Goal: Information Seeking & Learning: Stay updated

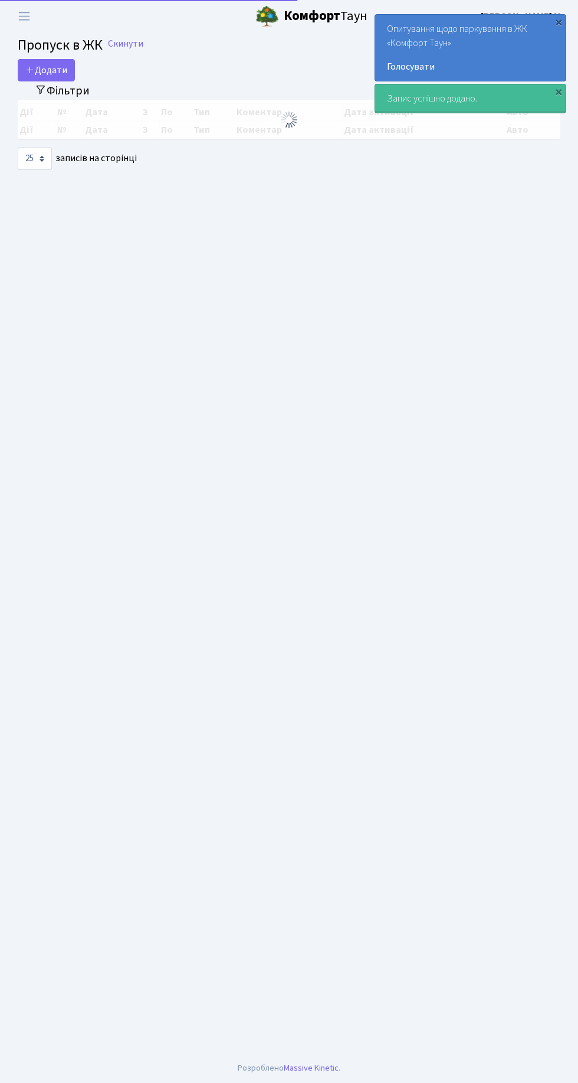
select select "25"
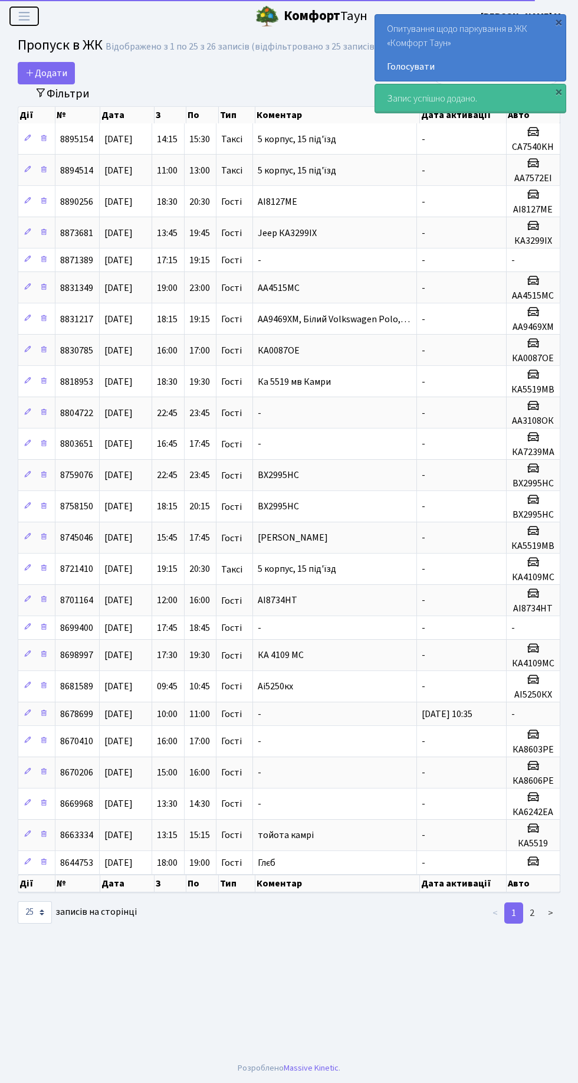
click at [32, 22] on span "Переключити навігацію" at bounding box center [24, 16] width 18 height 14
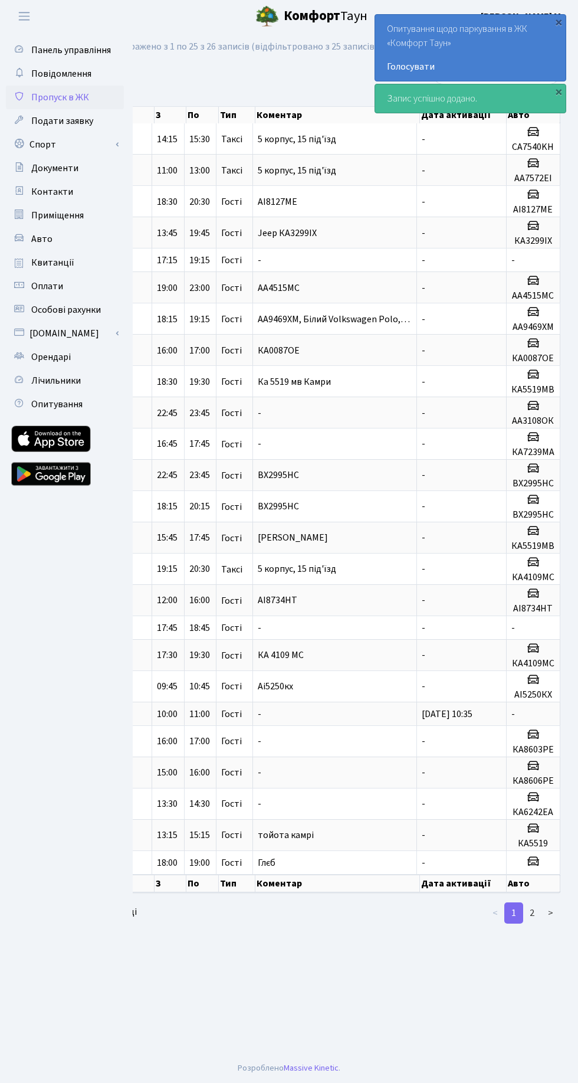
click at [98, 150] on link "Спорт" at bounding box center [65, 145] width 118 height 24
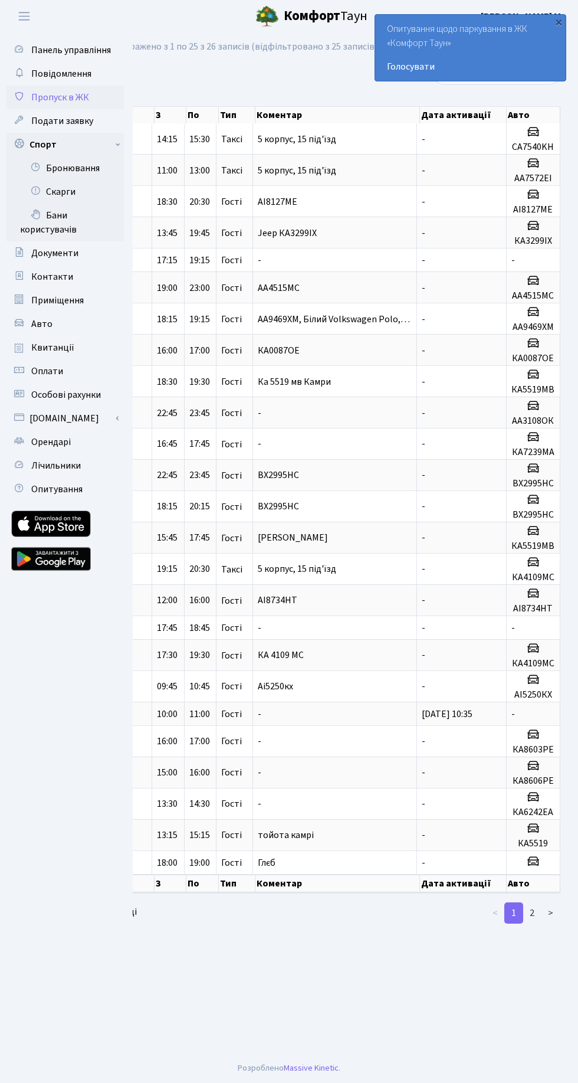
click at [87, 165] on link "Бронювання" at bounding box center [65, 168] width 118 height 24
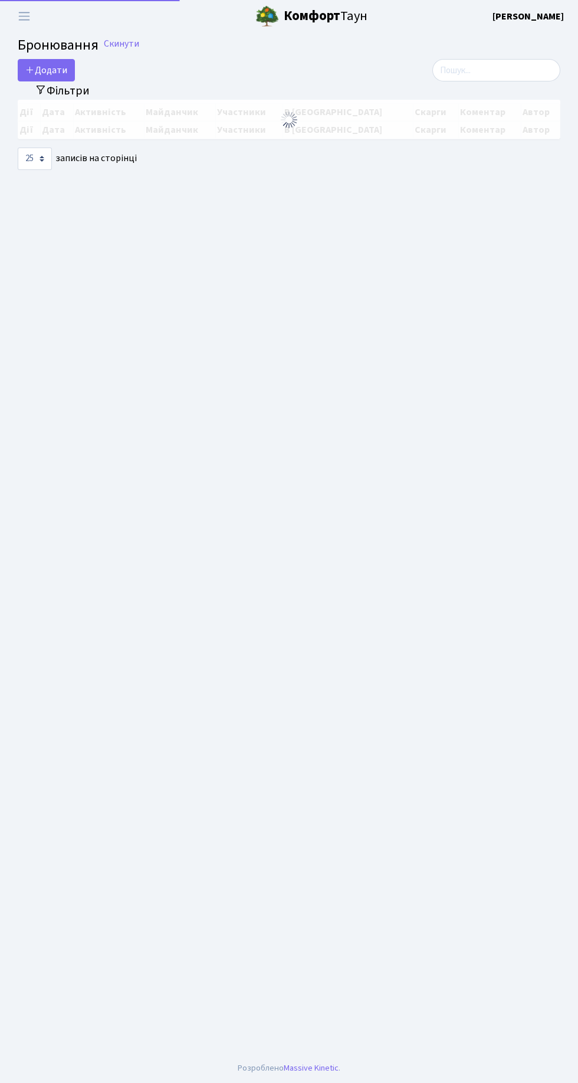
select select "25"
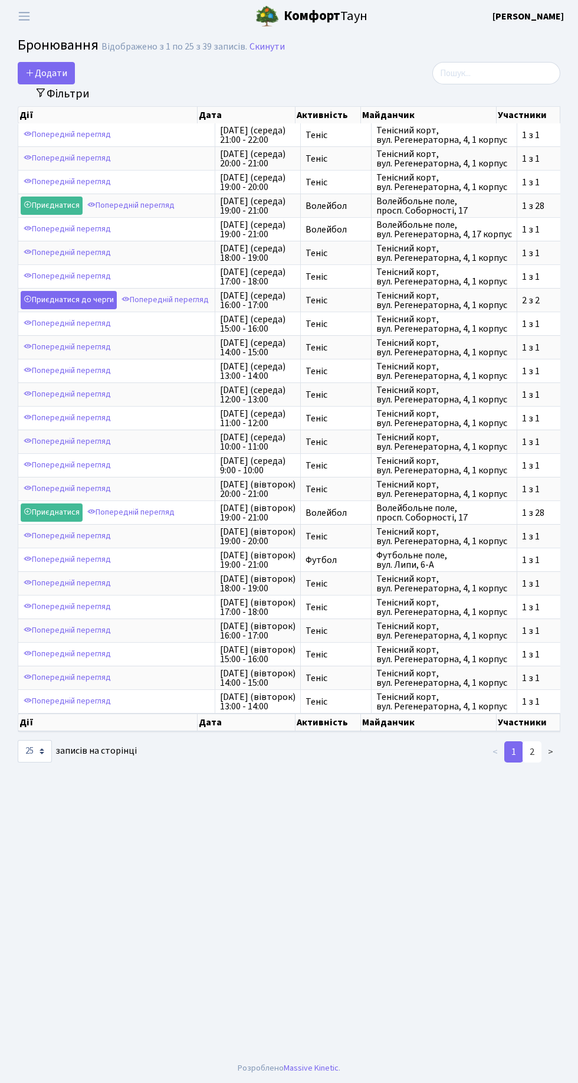
click at [530, 741] on link "2" at bounding box center [532, 751] width 19 height 21
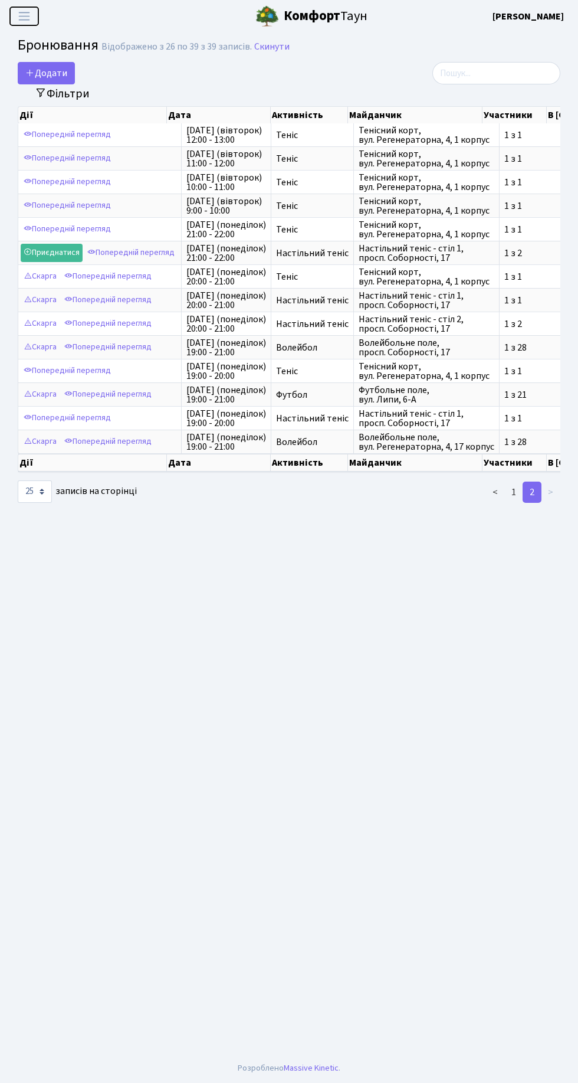
click at [31, 18] on span "Переключити навігацію" at bounding box center [24, 16] width 18 height 14
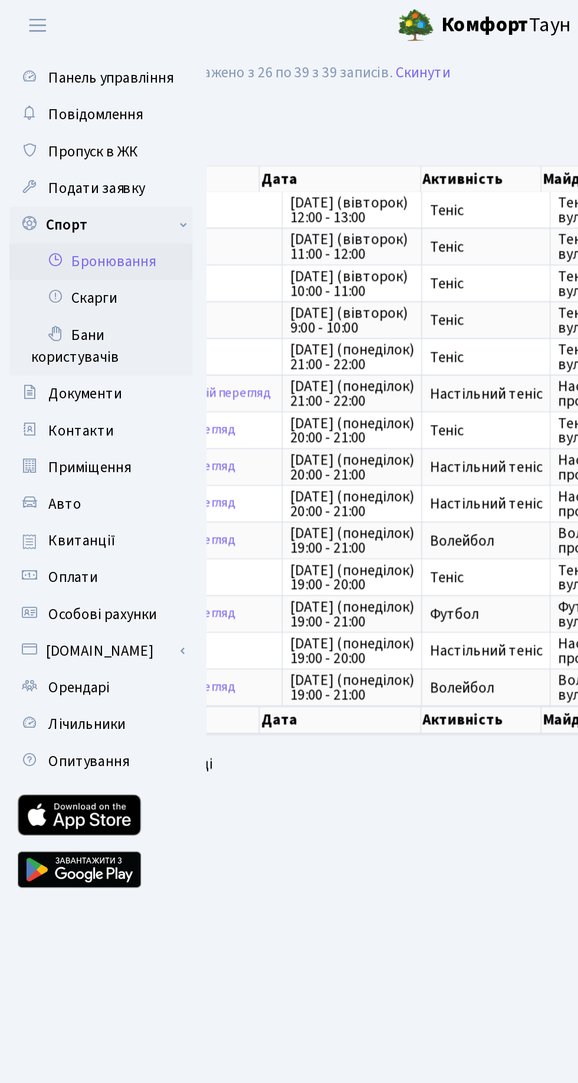
click at [69, 70] on span "Повідомлення" at bounding box center [61, 73] width 60 height 13
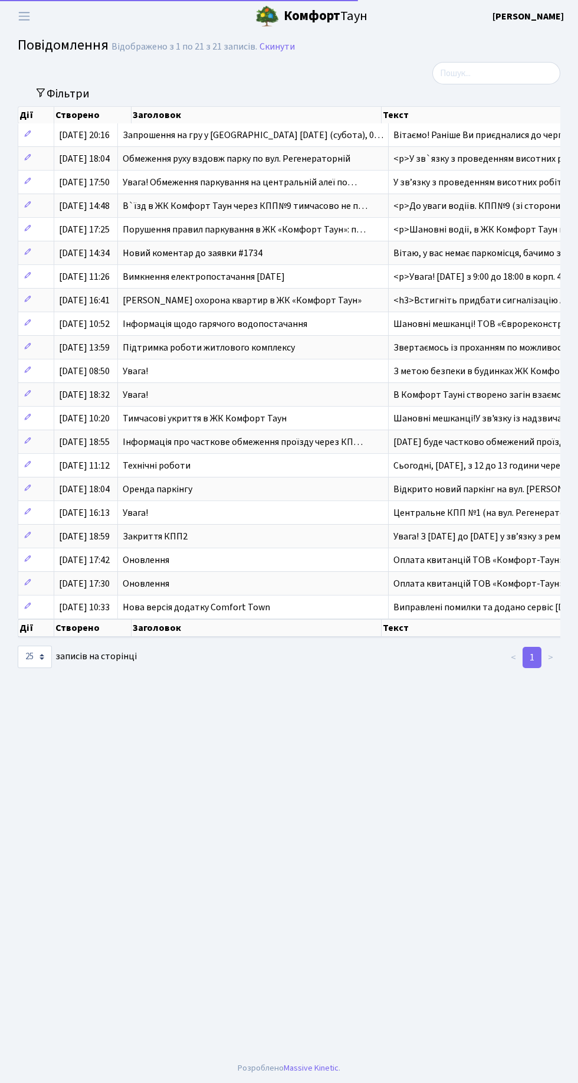
select select "25"
click at [440, 232] on span "<p>Шановні водії, в ЖК Комфорт Таун посилюються за…" at bounding box center [516, 229] width 244 height 13
click at [280, 223] on span "Порушення правил паркування в ЖК «Комфорт Таун»: п…" at bounding box center [244, 229] width 243 height 13
select select "25"
